Goal: Navigation & Orientation: Find specific page/section

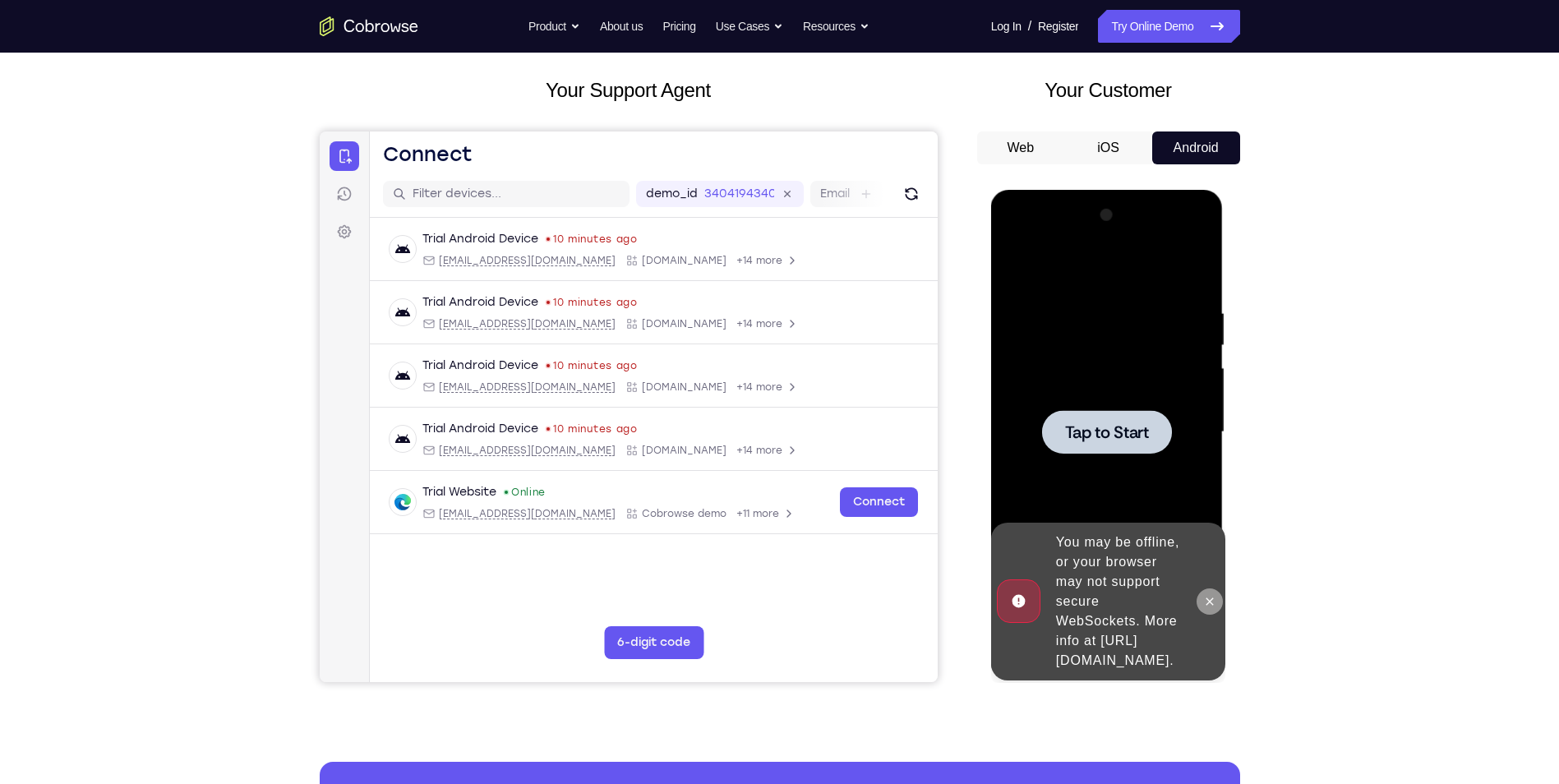
click at [1206, 595] on icon at bounding box center [1210, 602] width 13 height 13
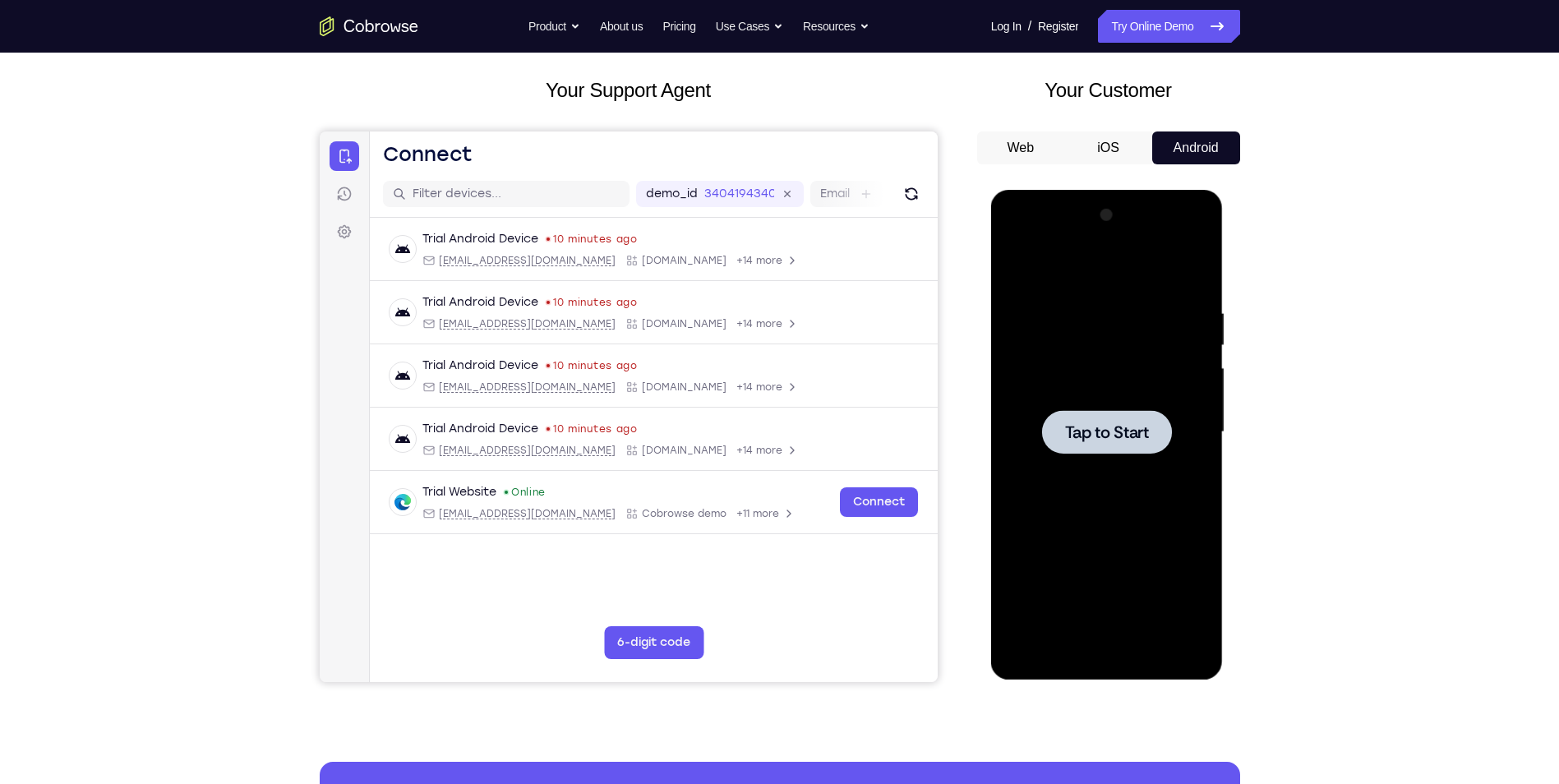
click at [1127, 475] on div at bounding box center [1107, 432] width 207 height 460
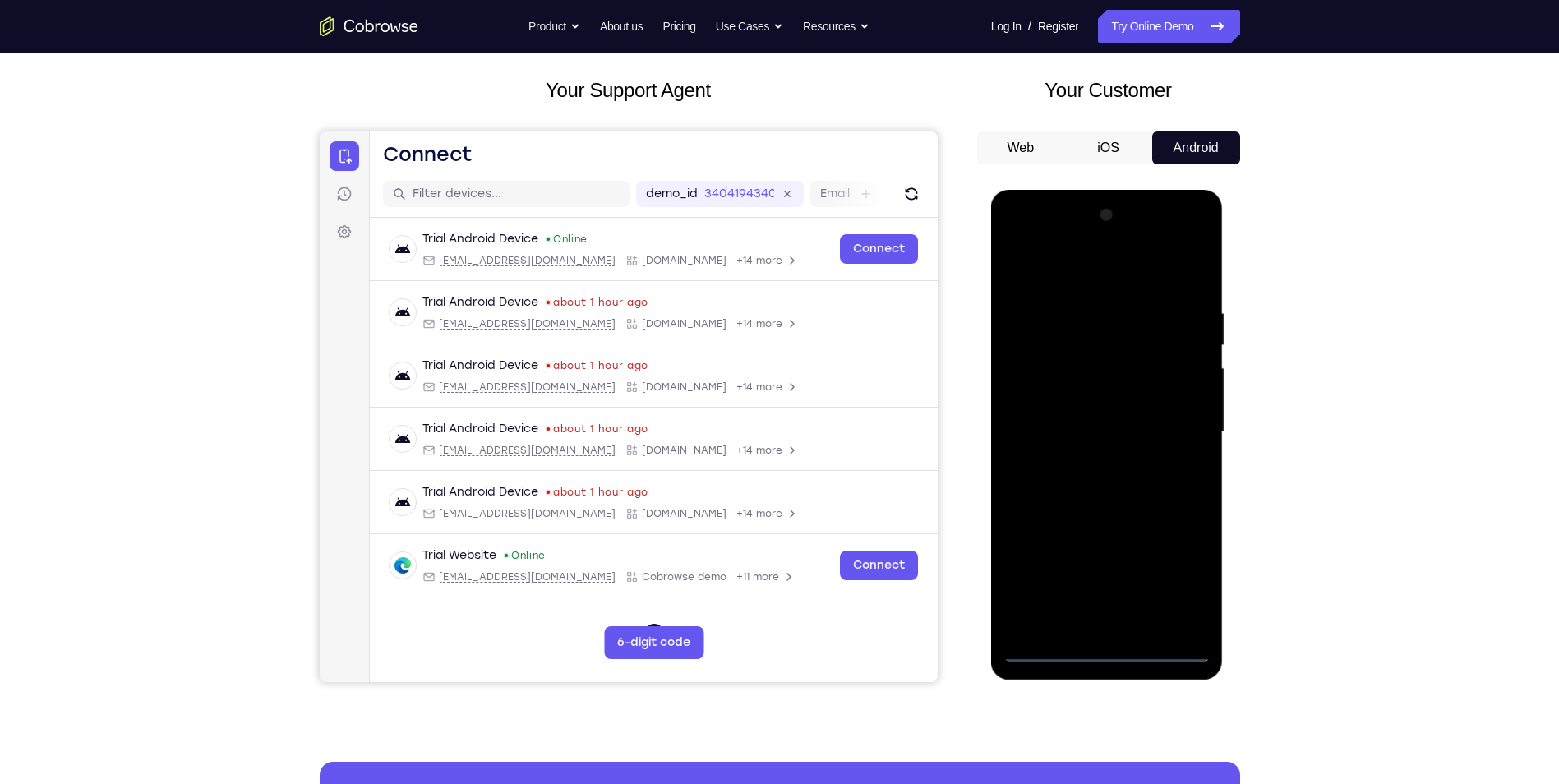
click at [1113, 653] on div at bounding box center [1107, 432] width 207 height 460
click at [1105, 648] on div at bounding box center [1107, 432] width 207 height 460
click at [1170, 583] on div at bounding box center [1107, 432] width 207 height 460
click at [1067, 272] on div at bounding box center [1107, 432] width 207 height 460
click at [1172, 426] on div at bounding box center [1107, 432] width 207 height 460
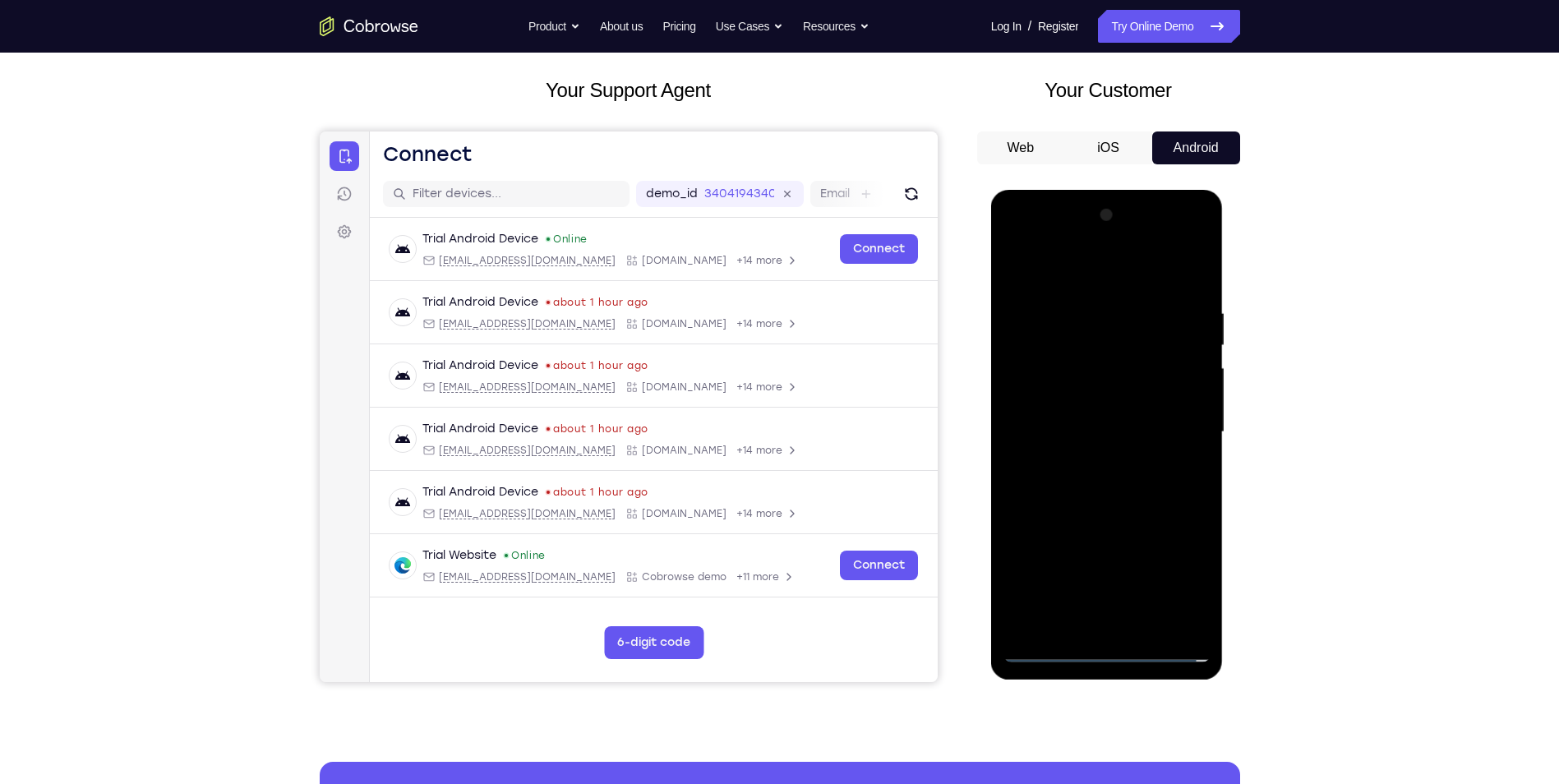
click at [1089, 466] on div at bounding box center [1107, 432] width 207 height 460
click at [1106, 411] on div at bounding box center [1107, 432] width 207 height 460
click at [1054, 434] on div at bounding box center [1107, 432] width 207 height 460
